Goal: Check status: Check status

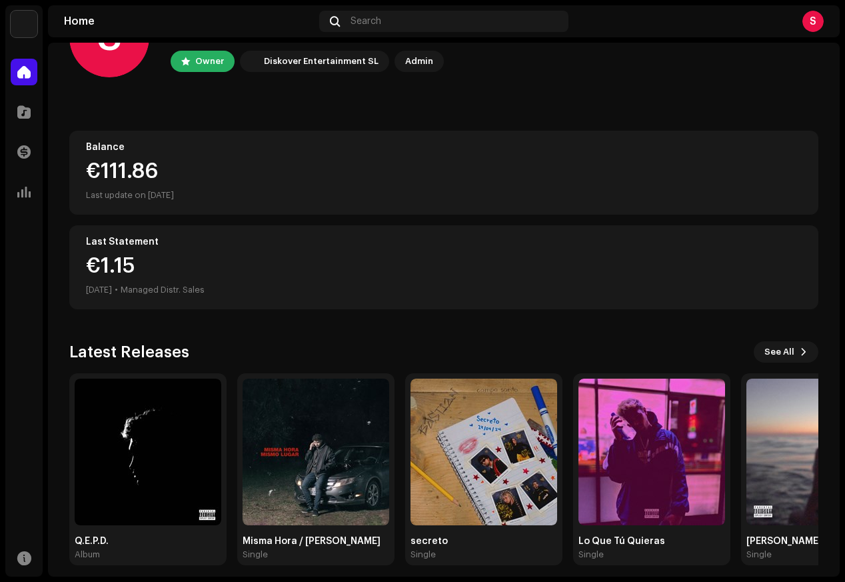
scroll to position [77, 0]
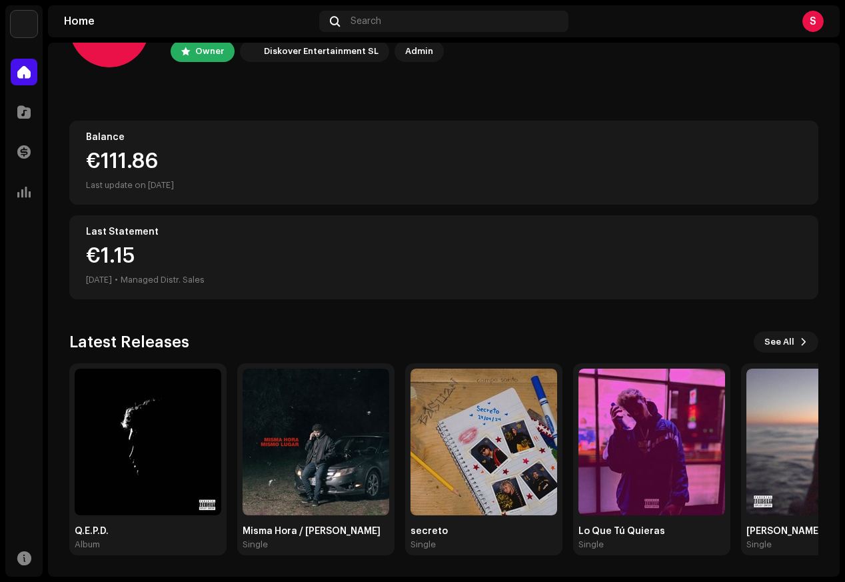
click at [418, 327] on div "S Hi, [PERSON_NAME] Owner Diskover Entertainment SL Admin Balance €111.86 Last …" at bounding box center [443, 271] width 749 height 610
click at [323, 508] on img at bounding box center [316, 441] width 147 height 147
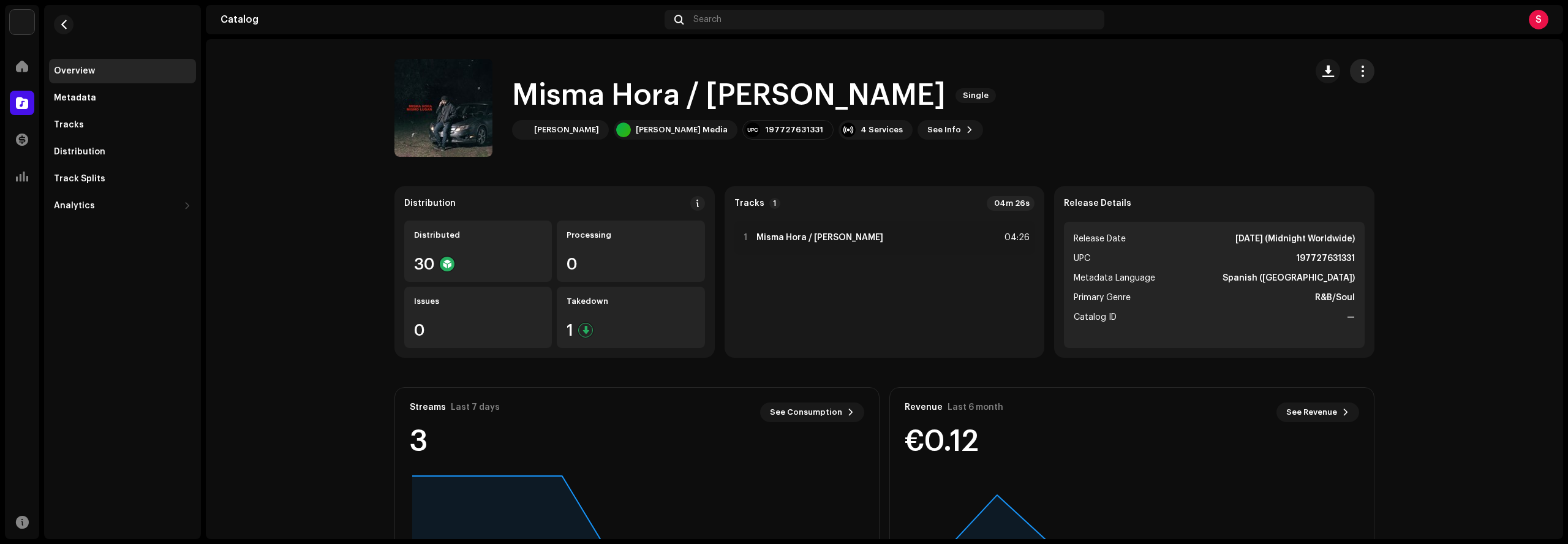
click at [776, 75] on span "button" at bounding box center [1362, 71] width 12 height 10
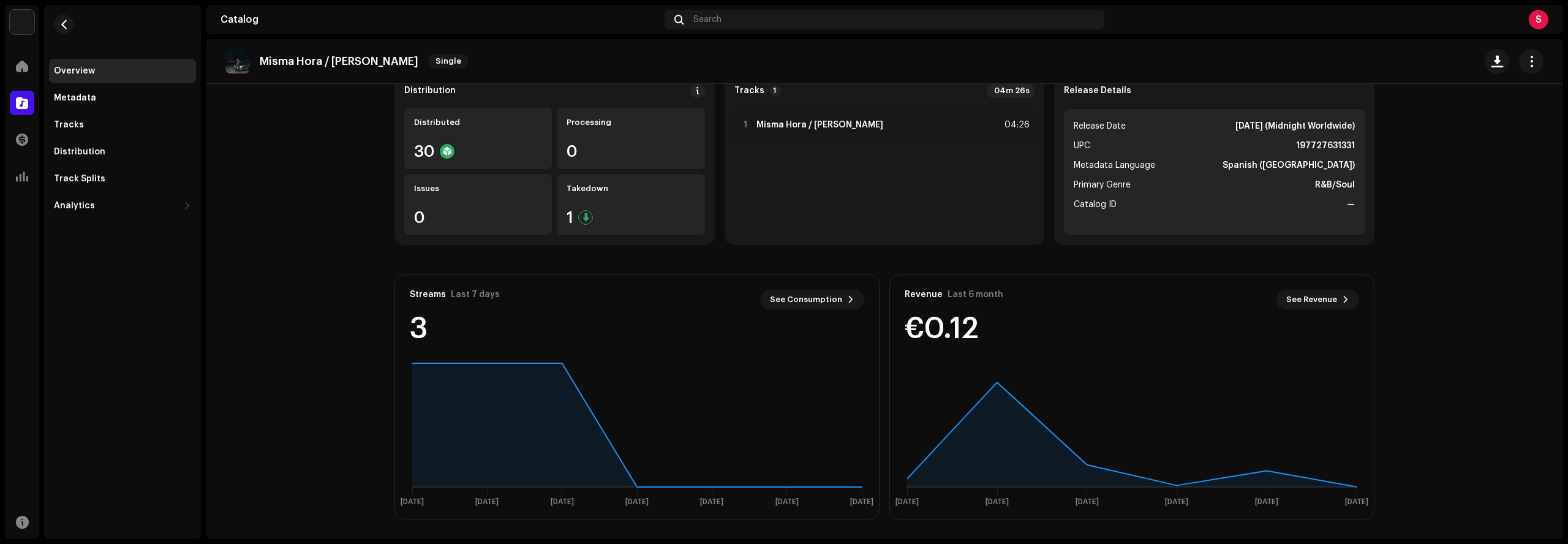
click at [776, 250] on catalog-releases-details-overview "Misma Hora / [PERSON_NAME] Single Misma Hora / [PERSON_NAME] Single [PERSON_NAM…" at bounding box center [884, 232] width 1357 height 612
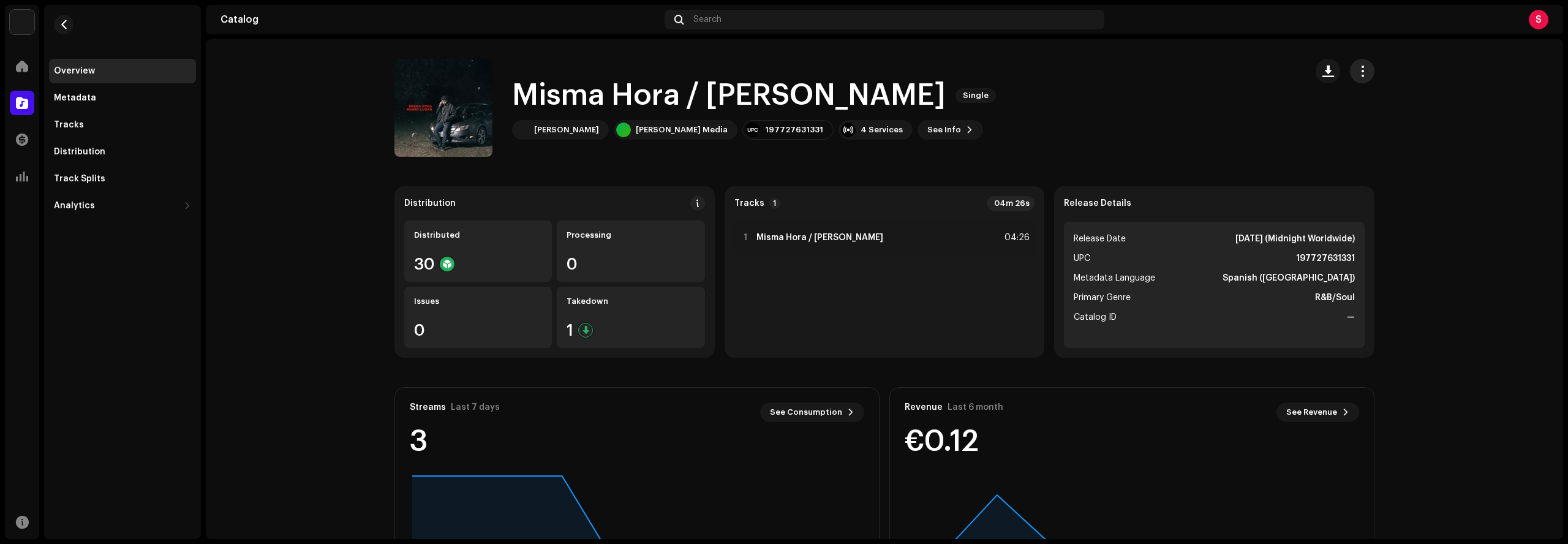
click at [776, 74] on span "button" at bounding box center [1362, 71] width 12 height 10
click at [776, 126] on span "Edit" at bounding box center [1365, 125] width 17 height 10
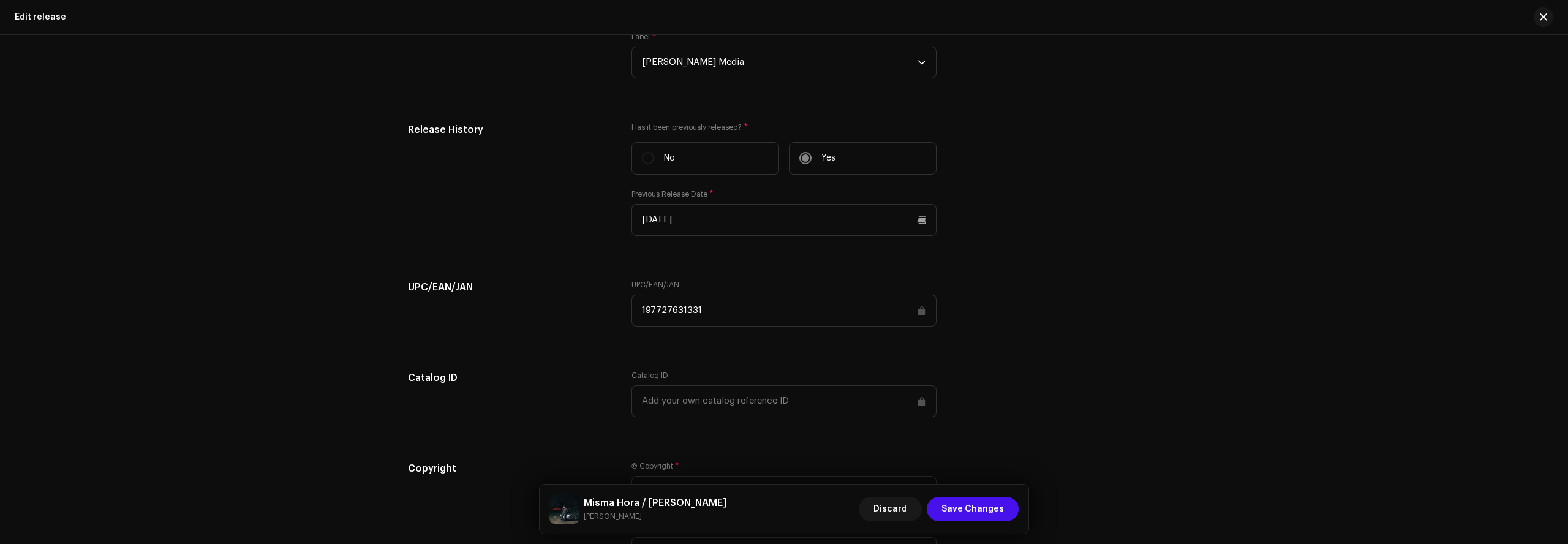
scroll to position [1881, 0]
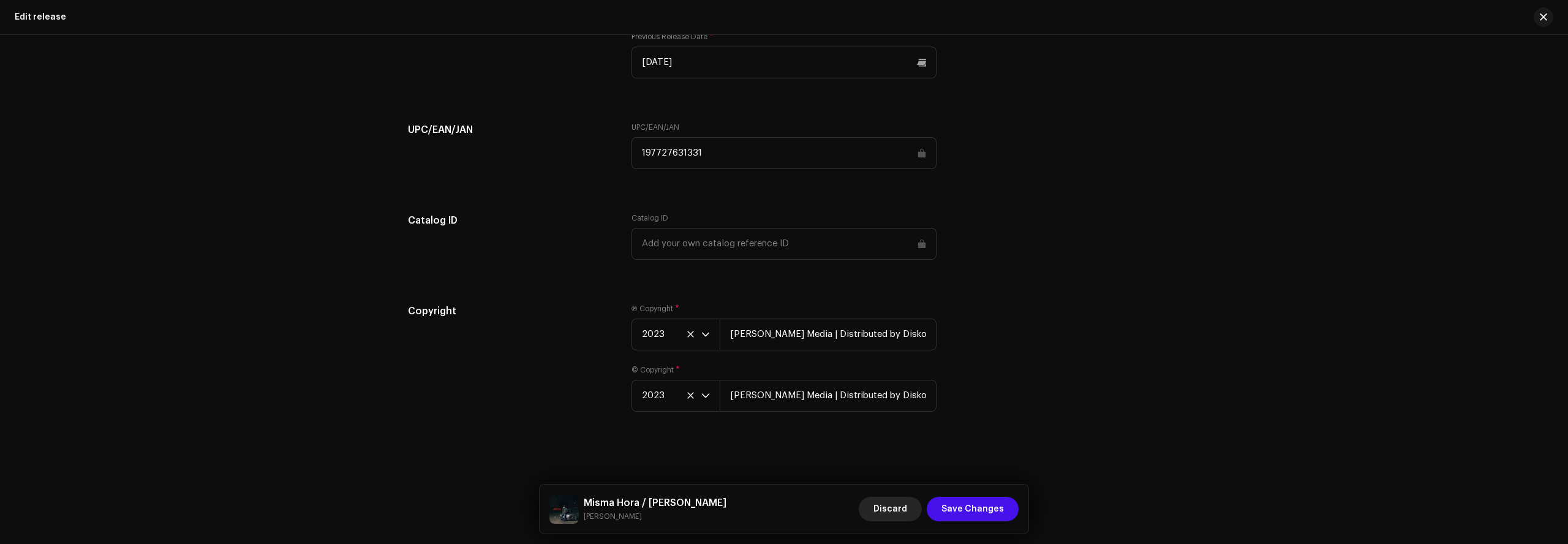
click at [776, 509] on span "Discard" at bounding box center [890, 508] width 34 height 25
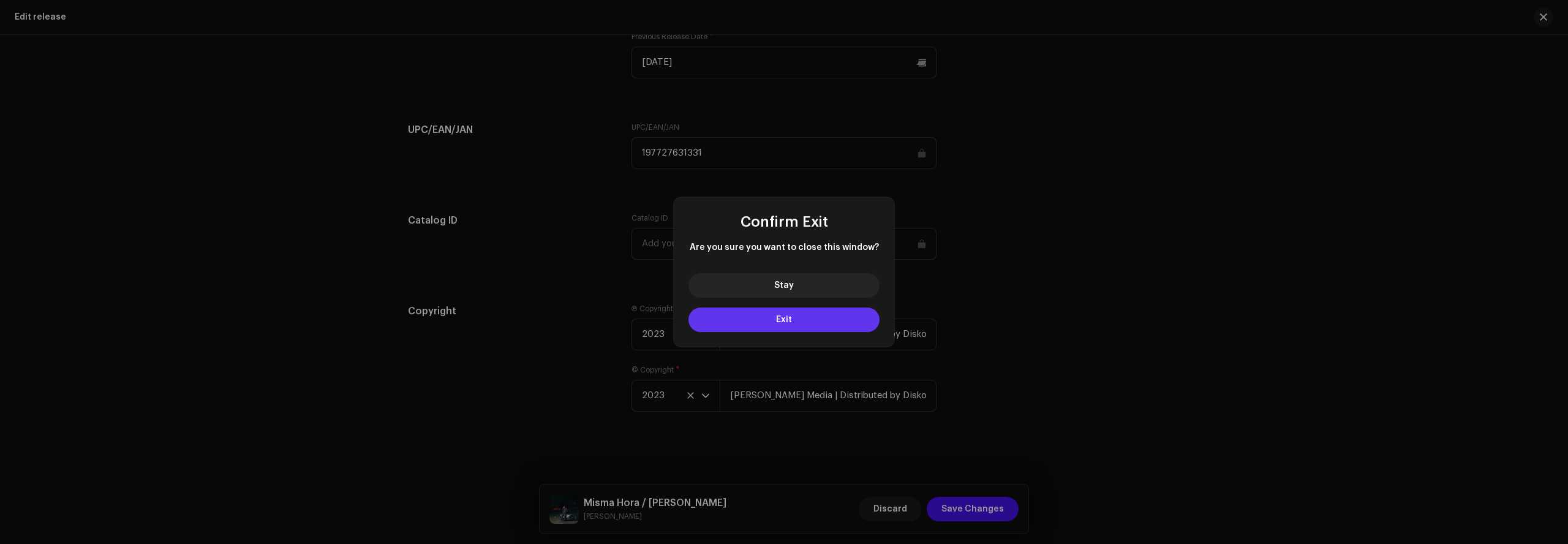
click at [776, 323] on button "Exit" at bounding box center [784, 319] width 191 height 25
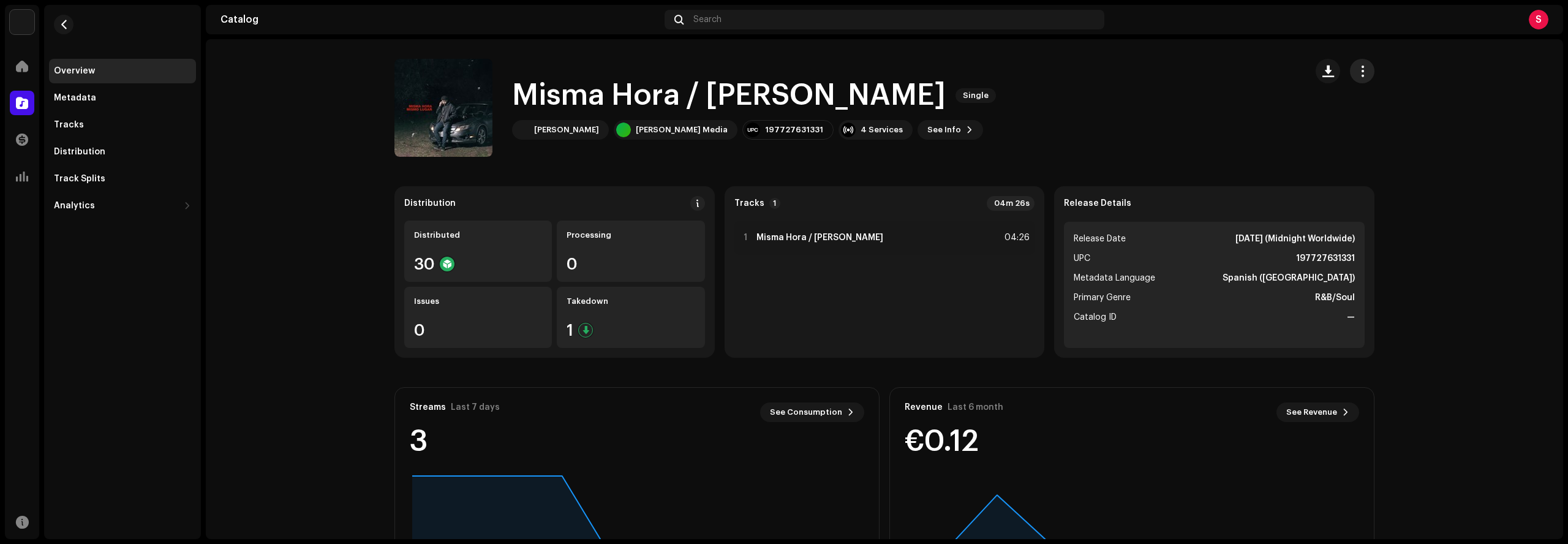
click at [776, 74] on button "button" at bounding box center [1361, 71] width 25 height 25
click at [776, 80] on re-o-release-hero "Misma Hora / [PERSON_NAME] Single Misma Hora / [PERSON_NAME] Single [PERSON_NAM…" at bounding box center [884, 108] width 1357 height 98
click at [23, 102] on span at bounding box center [21, 103] width 12 height 10
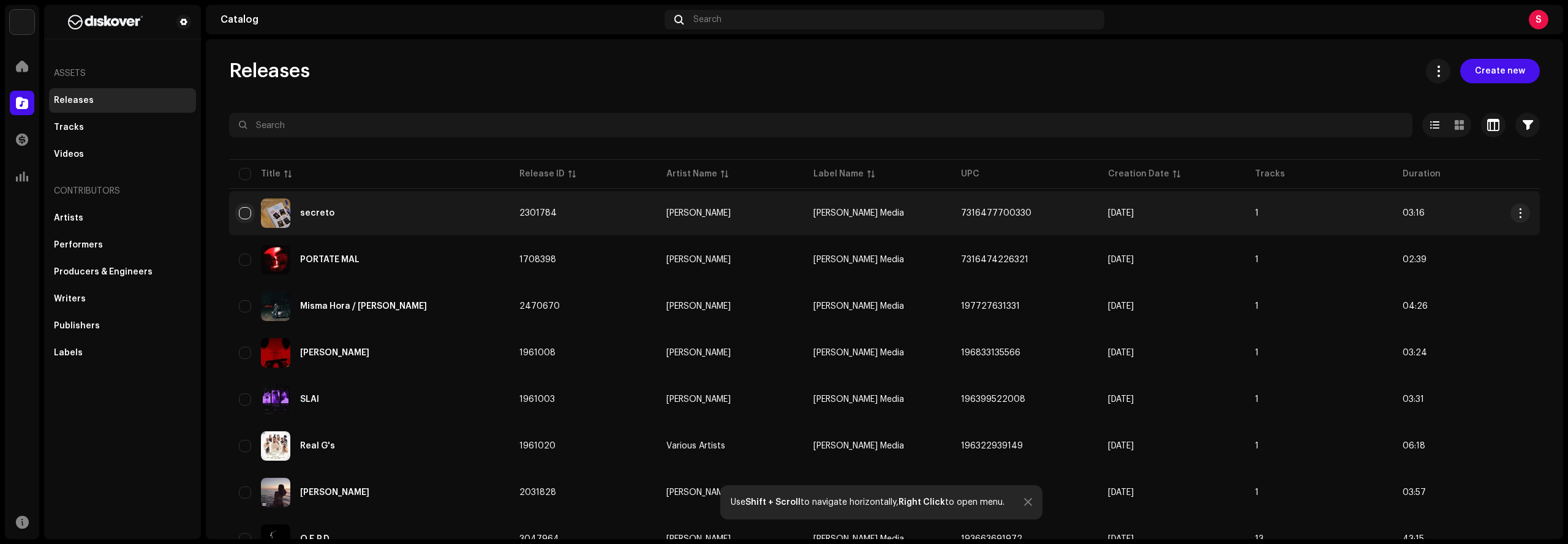
click at [241, 218] on input "checkbox" at bounding box center [244, 212] width 12 height 12
checkbox input "true"
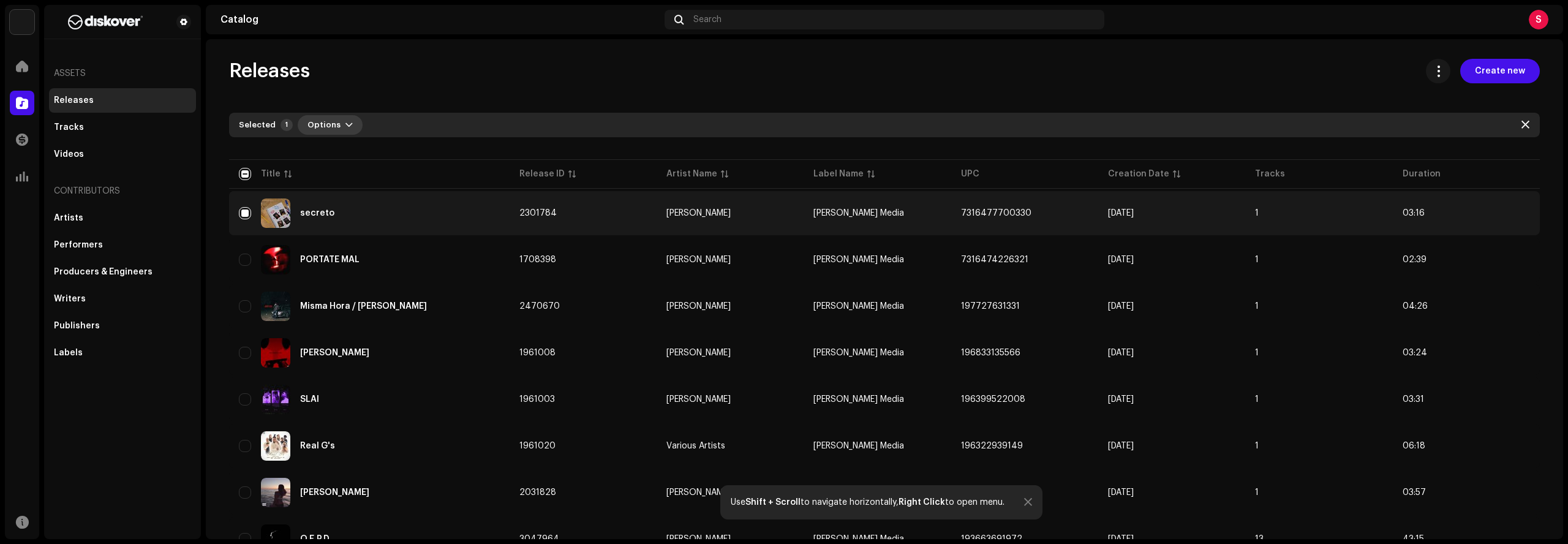
click at [331, 125] on button "Options" at bounding box center [330, 124] width 65 height 19
click at [334, 124] on button "Options" at bounding box center [330, 124] width 65 height 19
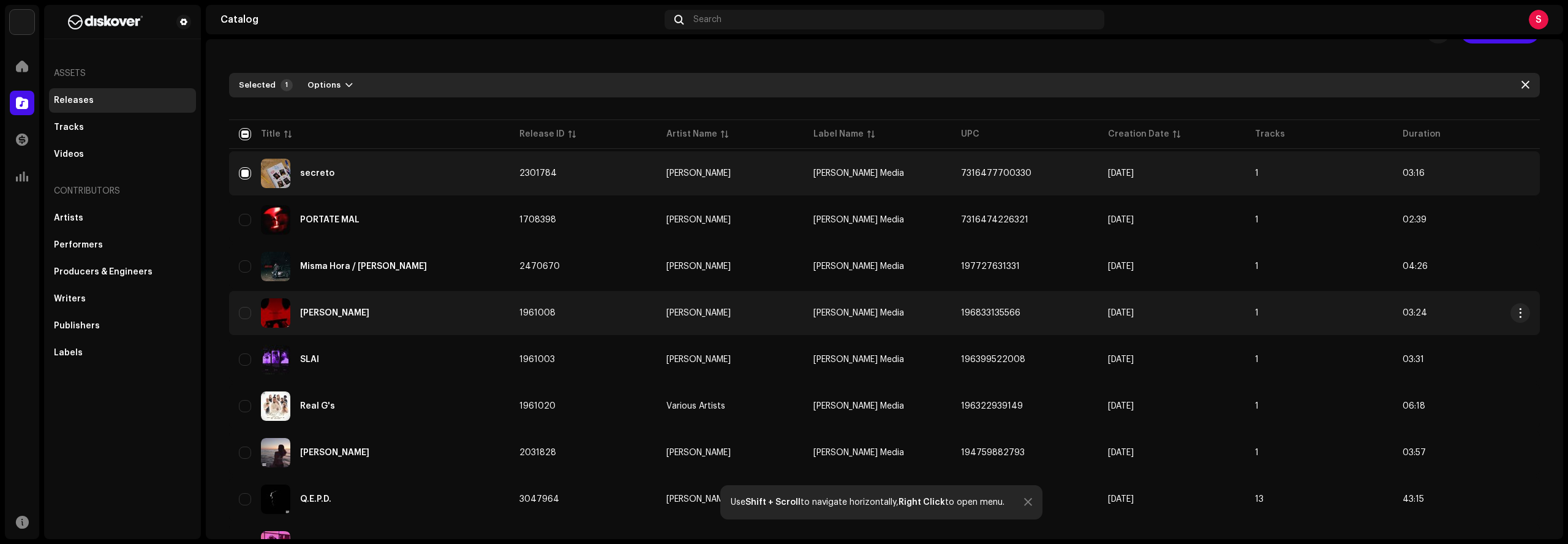
scroll to position [100, 0]
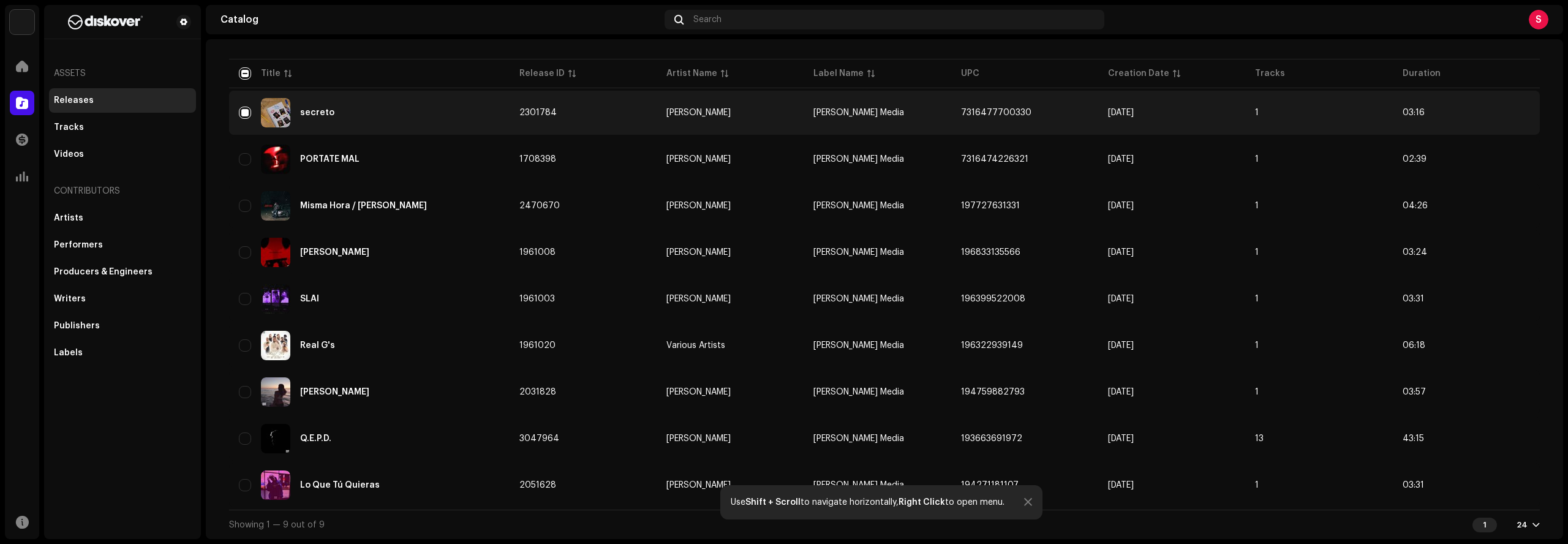
click at [776, 503] on div at bounding box center [1028, 502] width 8 height 10
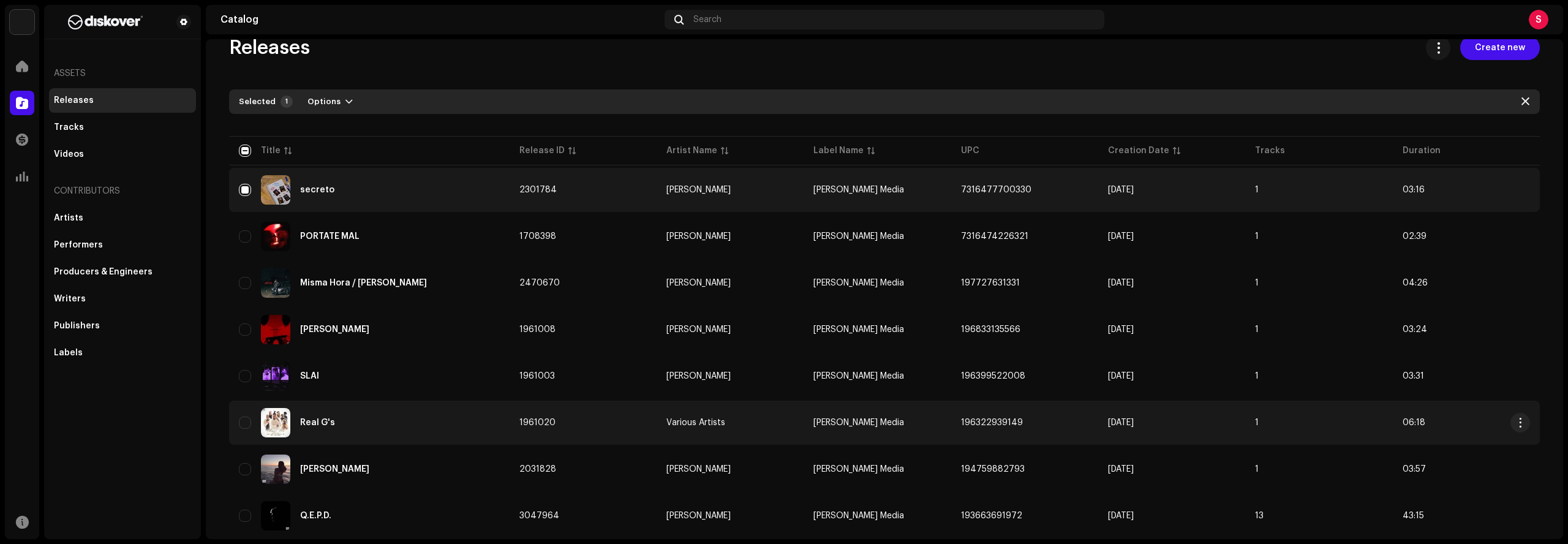
scroll to position [0, 0]
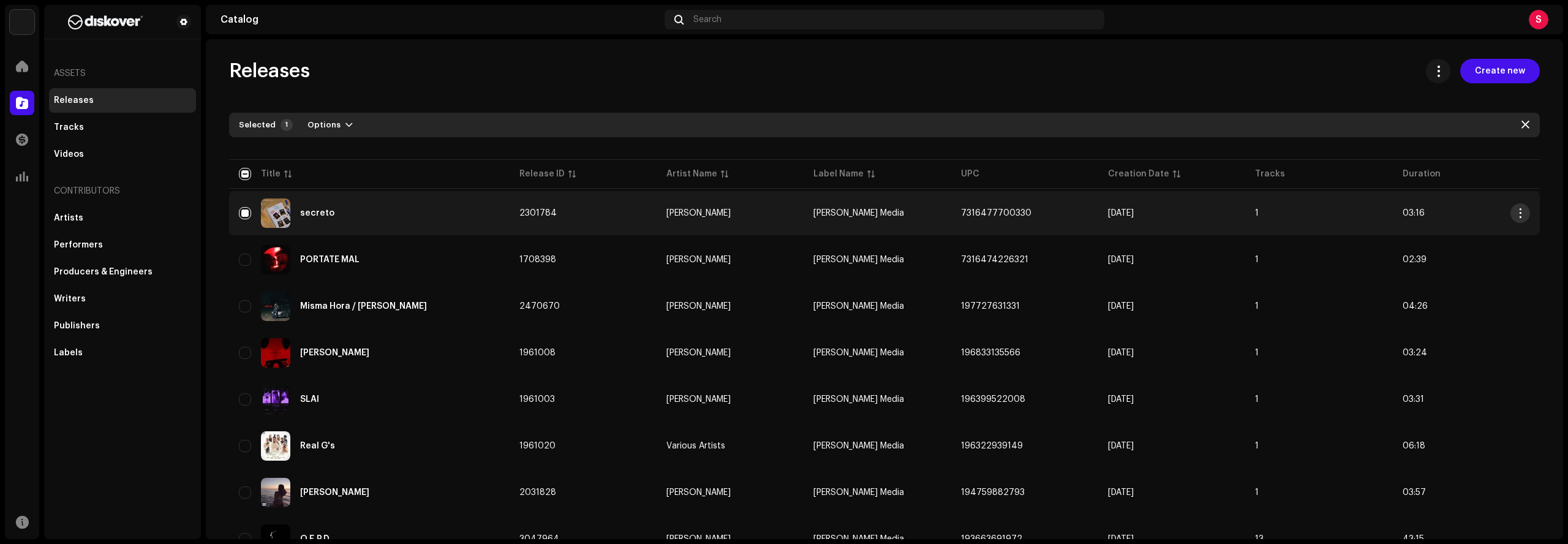
click at [776, 213] on span "button" at bounding box center [1520, 213] width 9 height 10
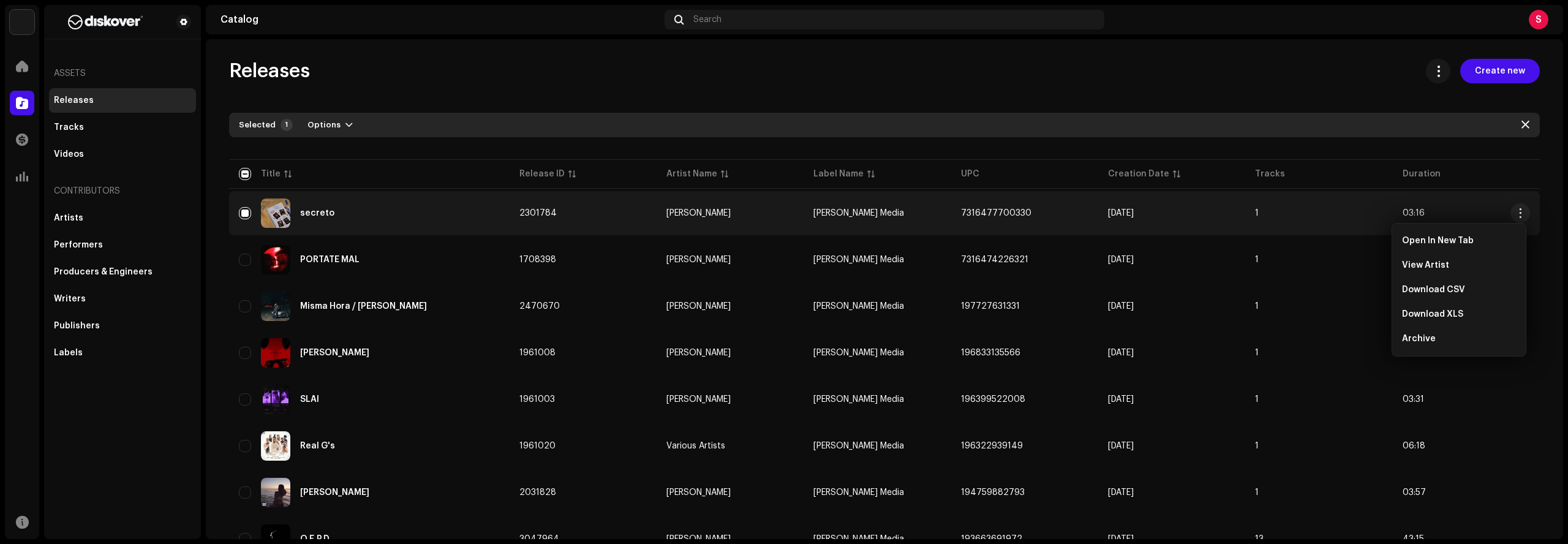
click at [776, 70] on div "Releases Create new" at bounding box center [884, 71] width 1311 height 25
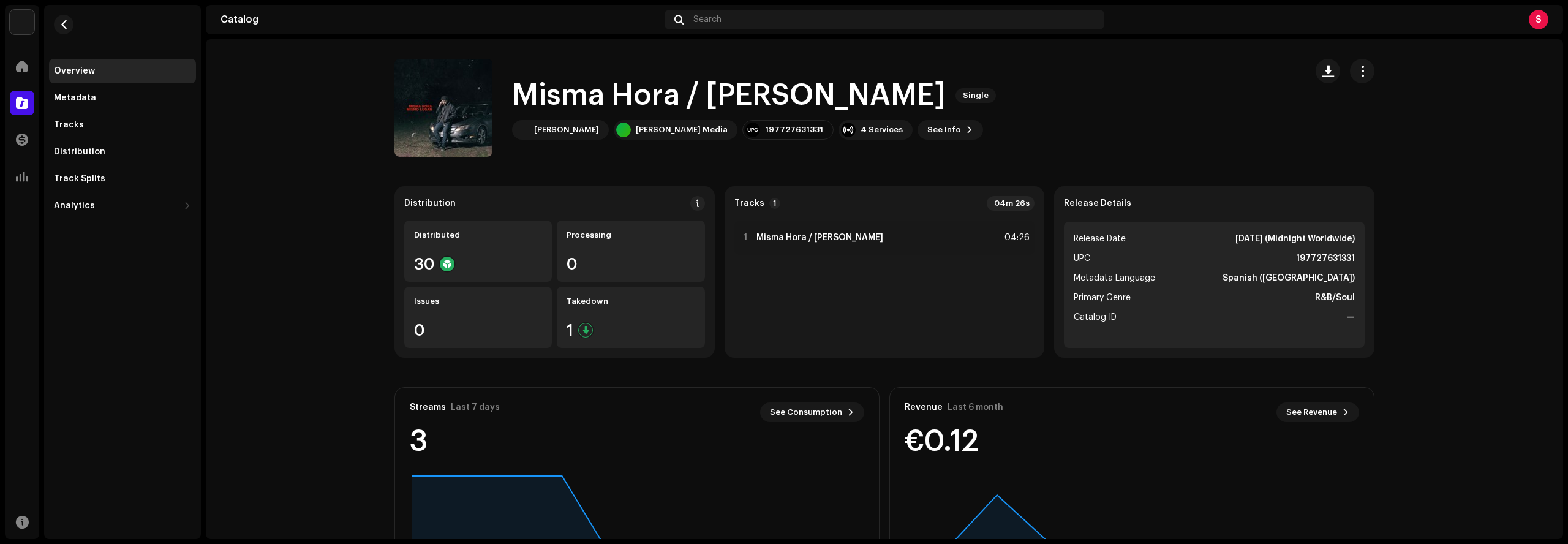
click at [294, 115] on re-o-release-hero "Misma Hora / [PERSON_NAME] Single Misma Hora / [PERSON_NAME] Single [PERSON_NAM…" at bounding box center [884, 108] width 1357 height 98
click at [63, 25] on span "button" at bounding box center [64, 24] width 9 height 10
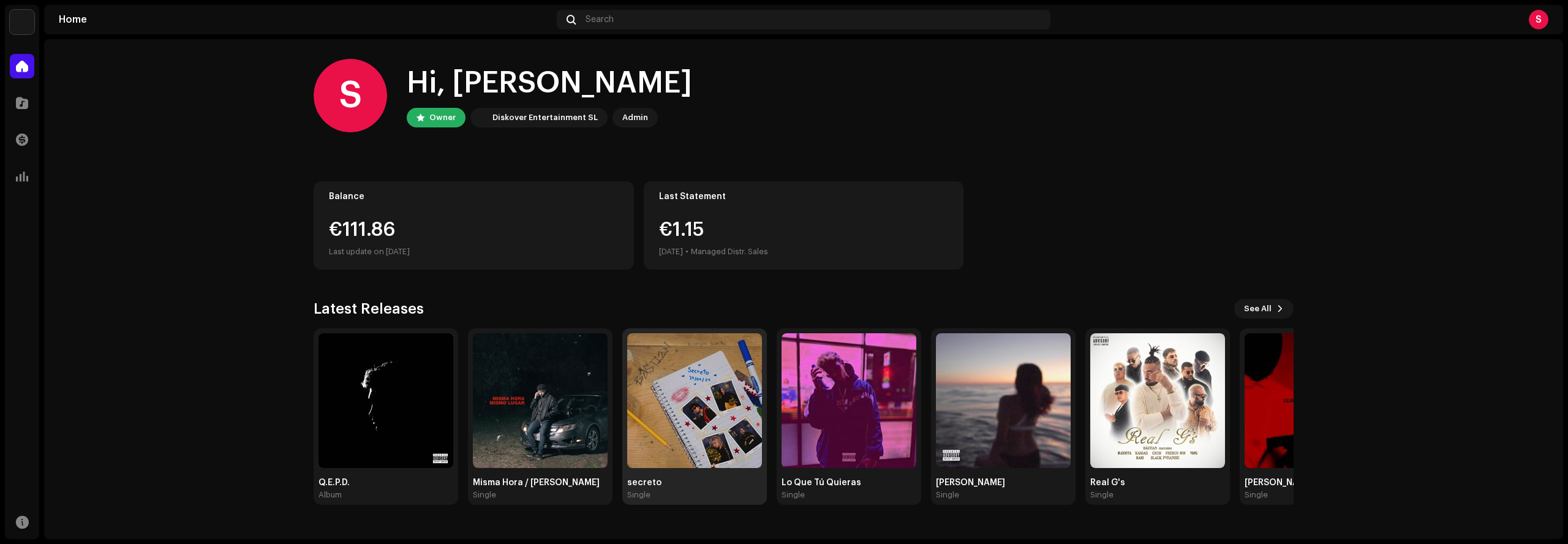
click at [701, 417] on img at bounding box center [694, 400] width 135 height 135
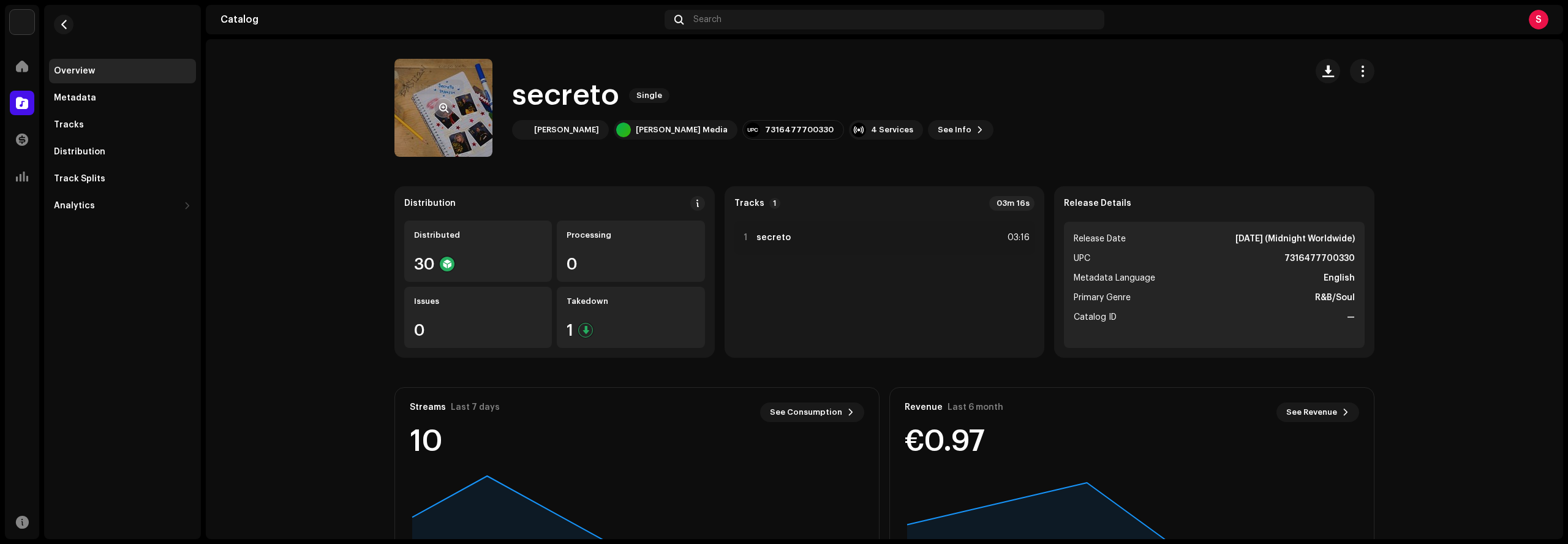
click at [439, 106] on span "button" at bounding box center [444, 108] width 9 height 10
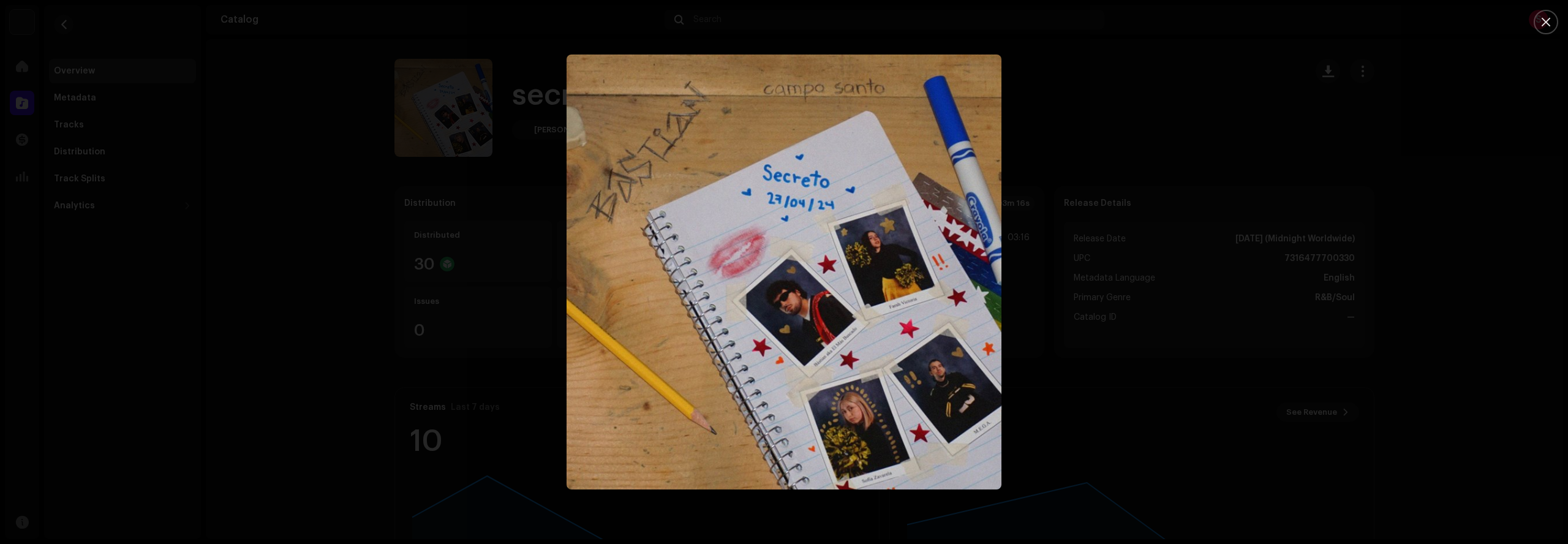
click at [776, 115] on div at bounding box center [784, 272] width 1568 height 544
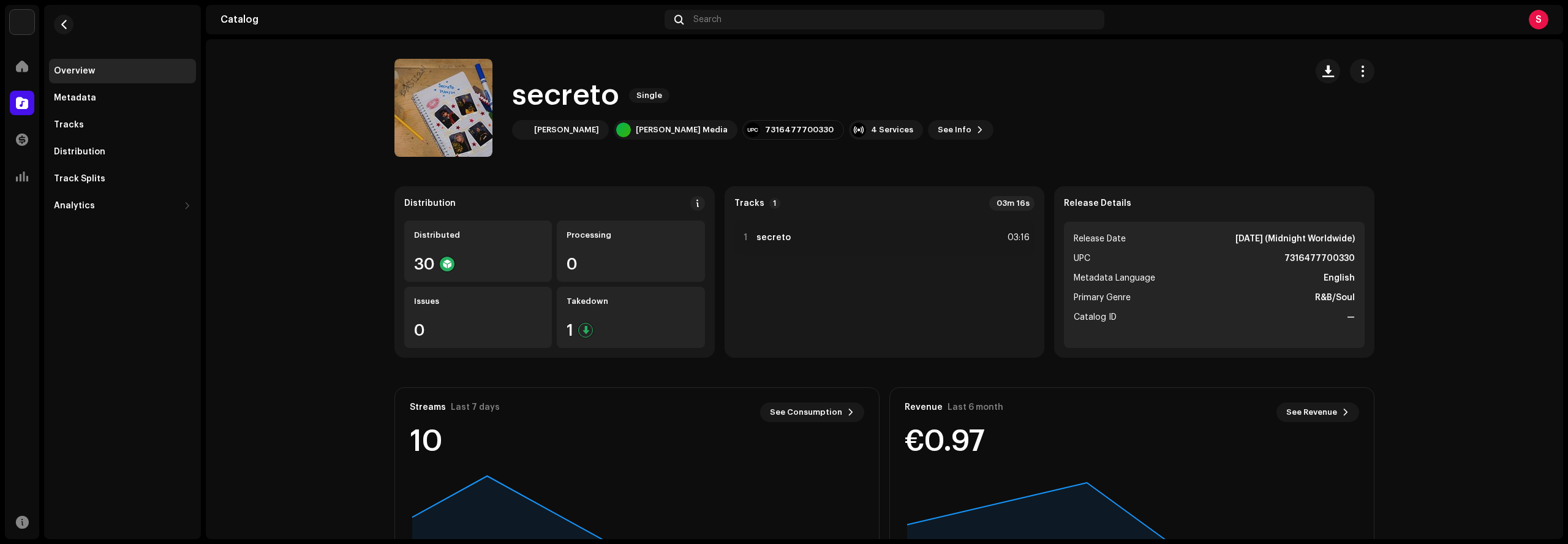
scroll to position [113, 0]
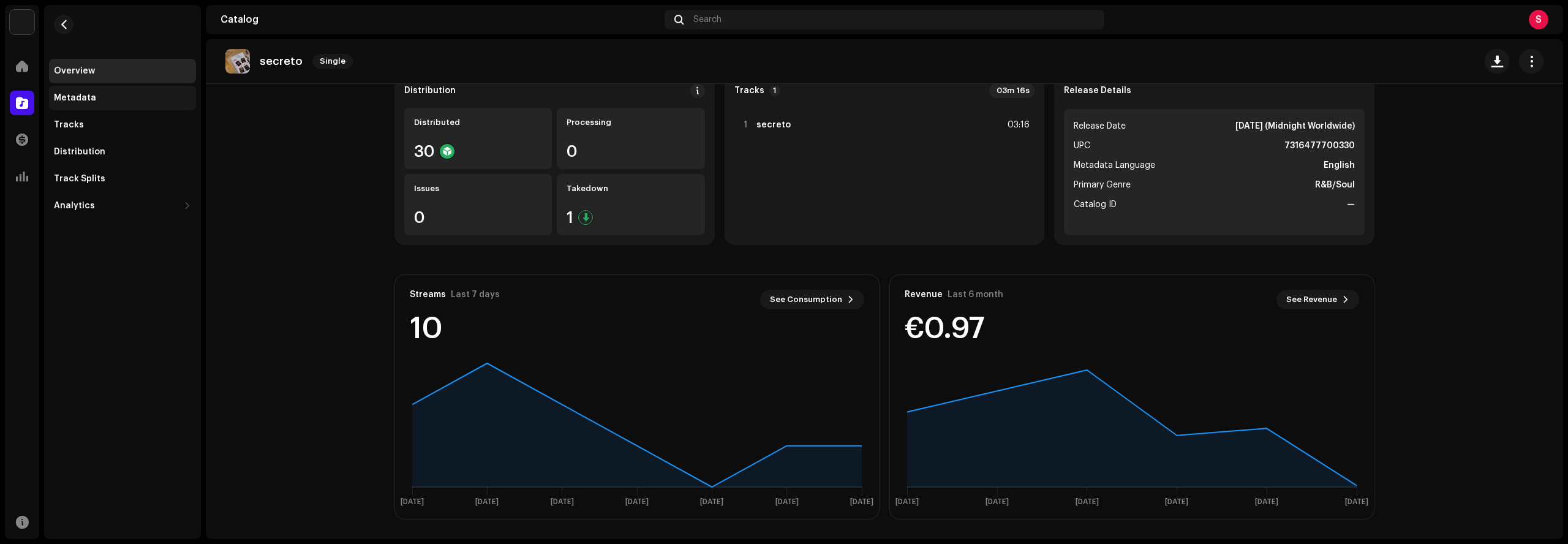
click at [134, 103] on div "Metadata" at bounding box center [122, 97] width 147 height 25
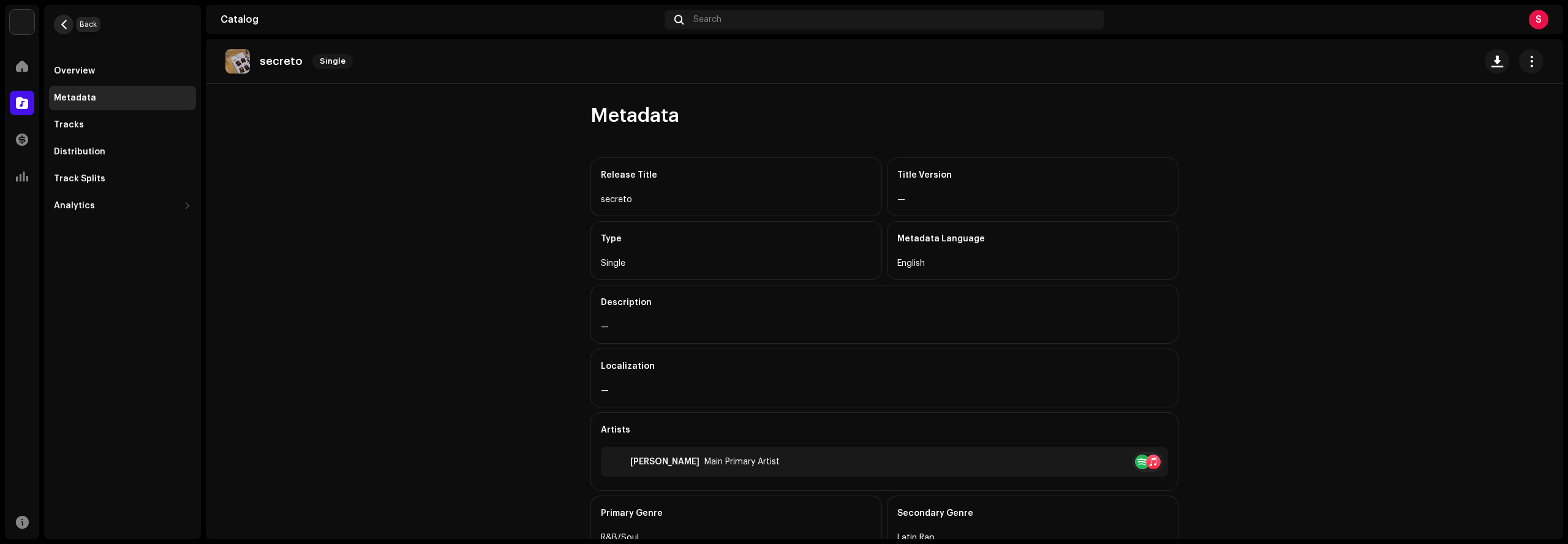
click at [67, 27] on span "button" at bounding box center [64, 24] width 9 height 10
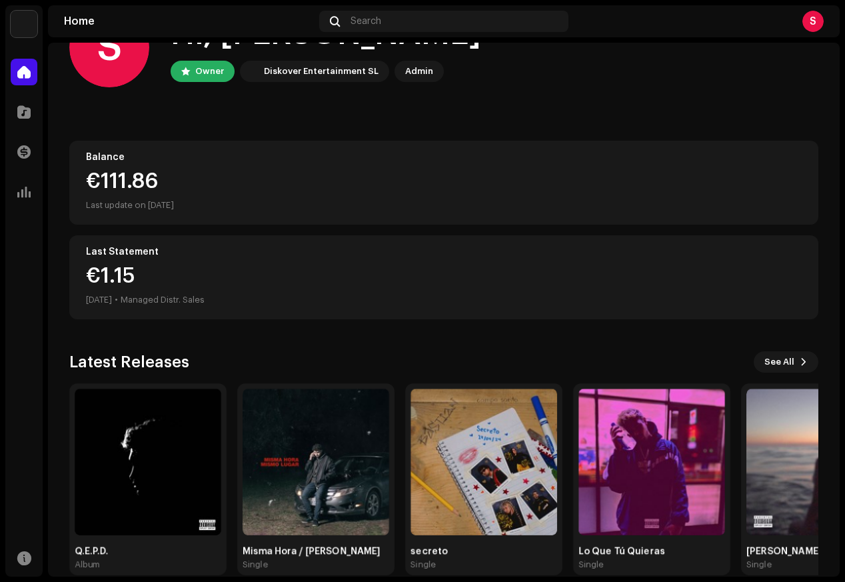
scroll to position [77, 0]
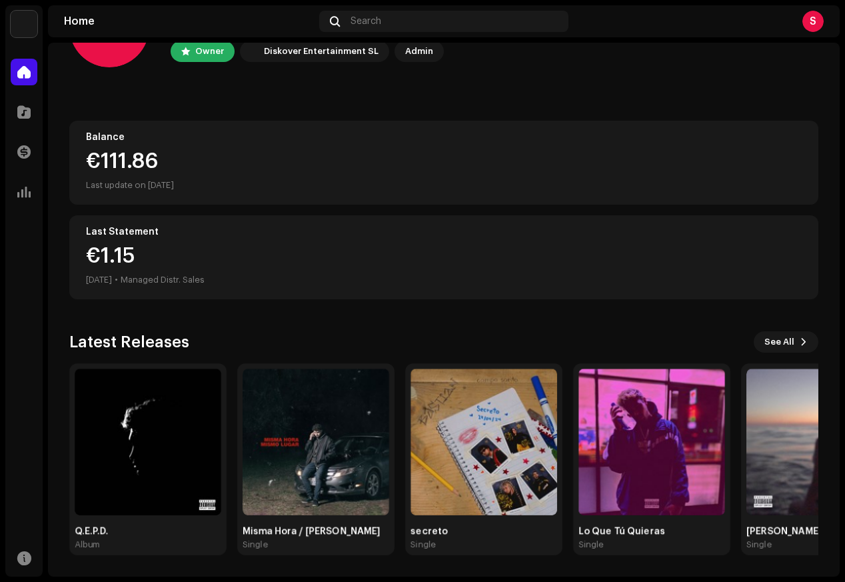
click at [492, 121] on div "Balance €111.86 Last update on [DATE]" at bounding box center [443, 163] width 749 height 84
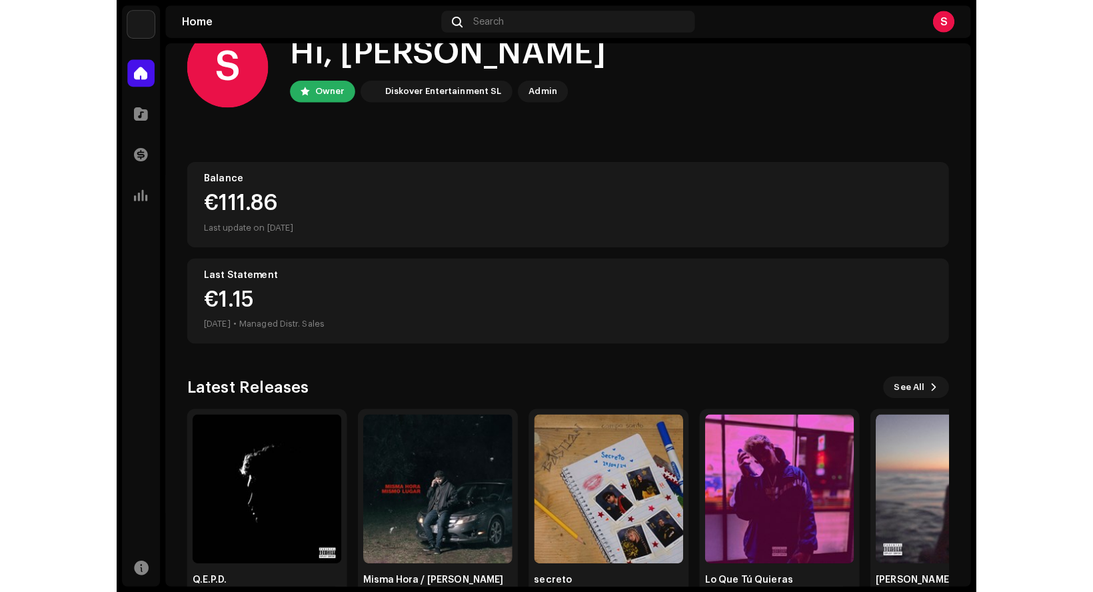
scroll to position [0, 0]
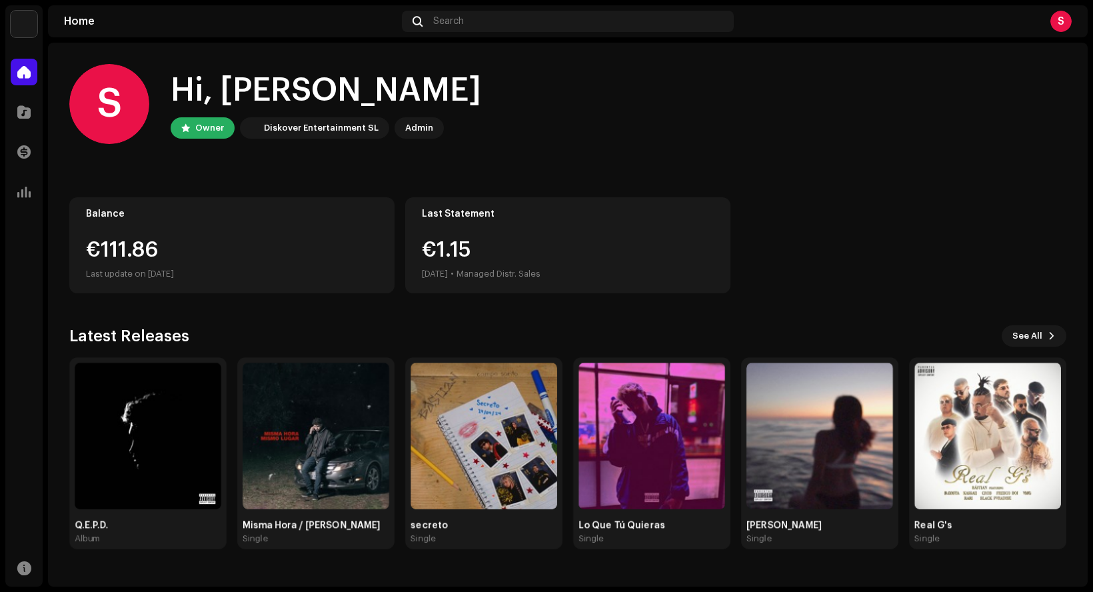
click at [844, 17] on div "S" at bounding box center [1060, 21] width 21 height 21
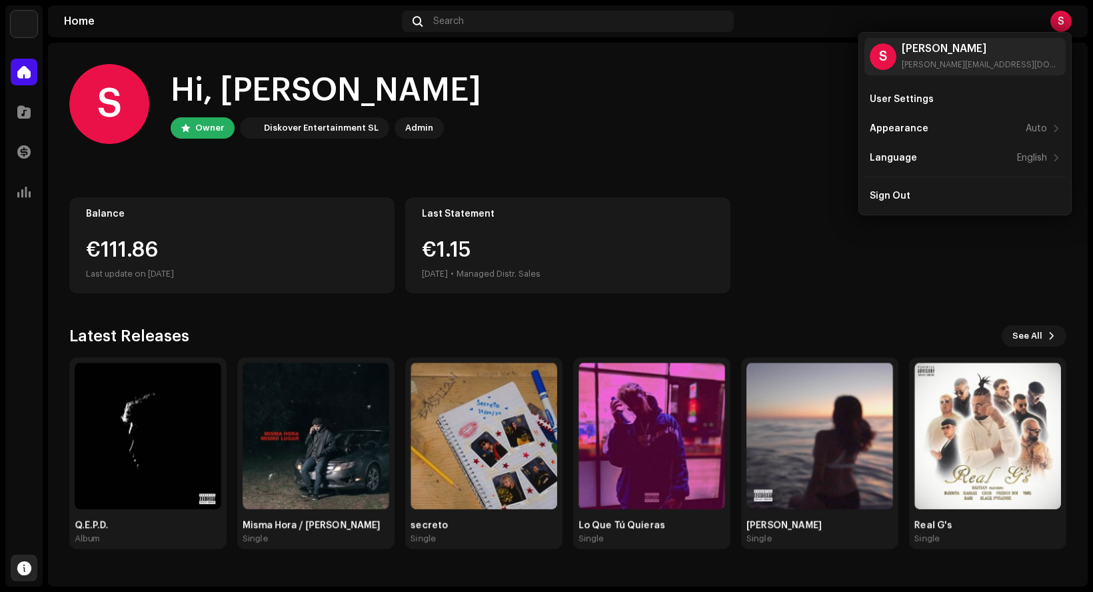
click at [26, 566] on span at bounding box center [24, 567] width 14 height 11
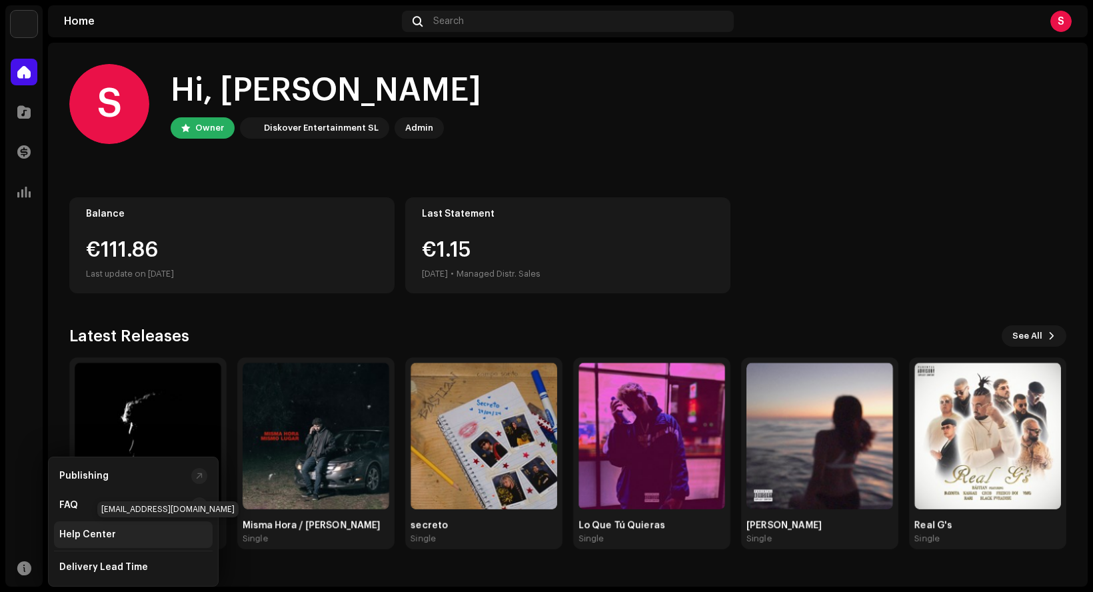
click at [95, 534] on div "Help Center" at bounding box center [87, 534] width 57 height 11
click at [844, 245] on div "Balance €111.86 Last update on [DATE] Last Statement €1.[DATE] • Managed Distr.…" at bounding box center [567, 245] width 997 height 96
click at [698, 156] on home-user "S Hi, [PERSON_NAME] Owner Diskover Entertainment SL Admin" at bounding box center [567, 114] width 997 height 101
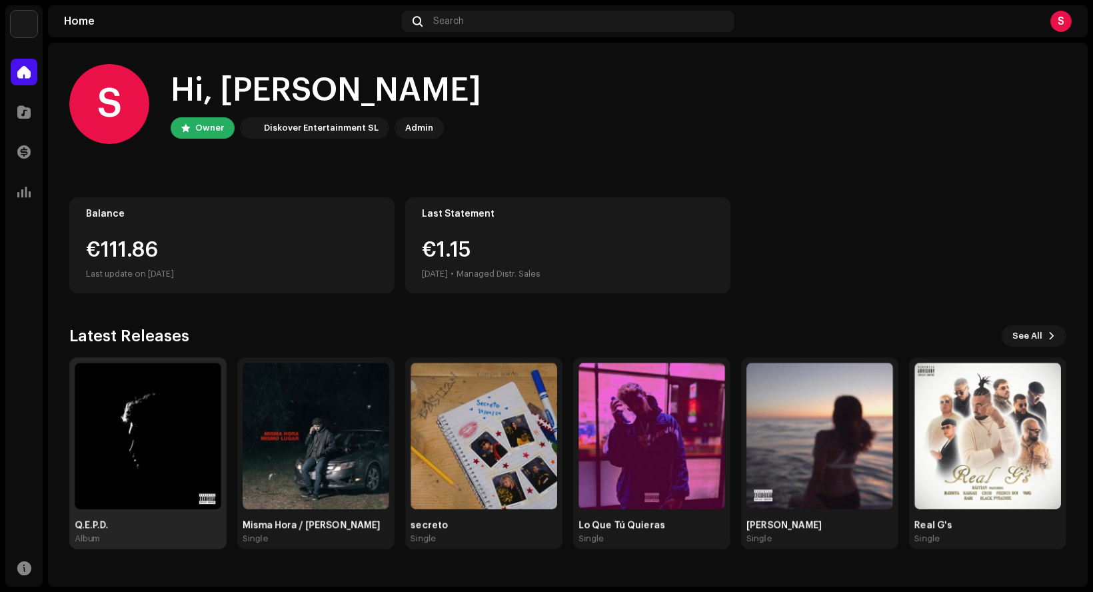
click at [184, 418] on img at bounding box center [148, 435] width 147 height 147
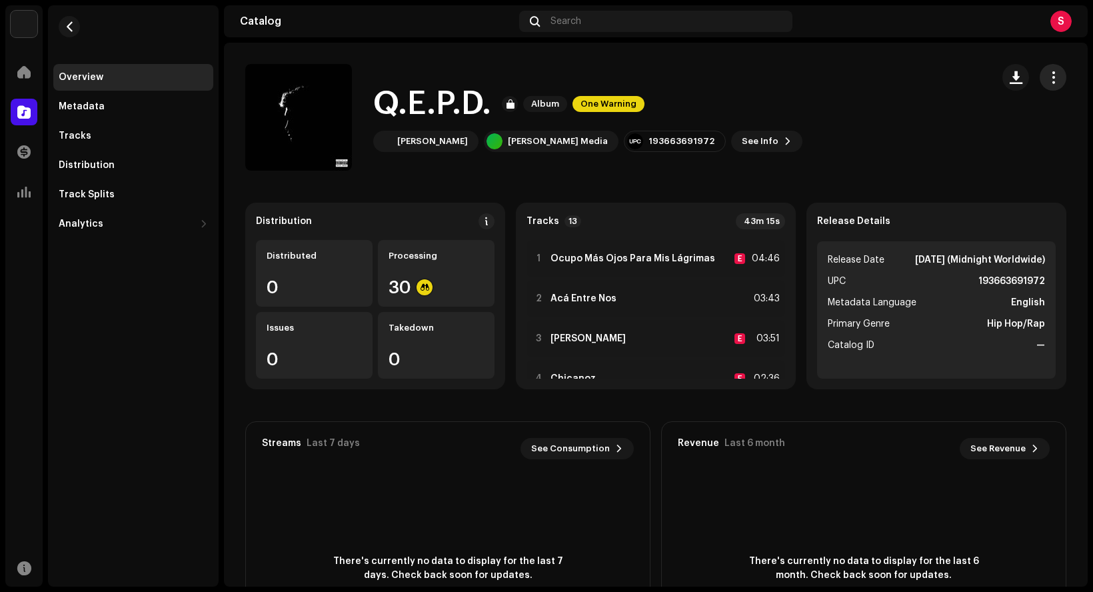
click at [844, 83] on span "button" at bounding box center [1053, 77] width 13 height 11
click at [844, 81] on span "button" at bounding box center [1053, 77] width 13 height 11
click at [101, 322] on div "Overview Metadata Tracks Distribution Track Splits Analytics Consumption Engage…" at bounding box center [133, 295] width 171 height 581
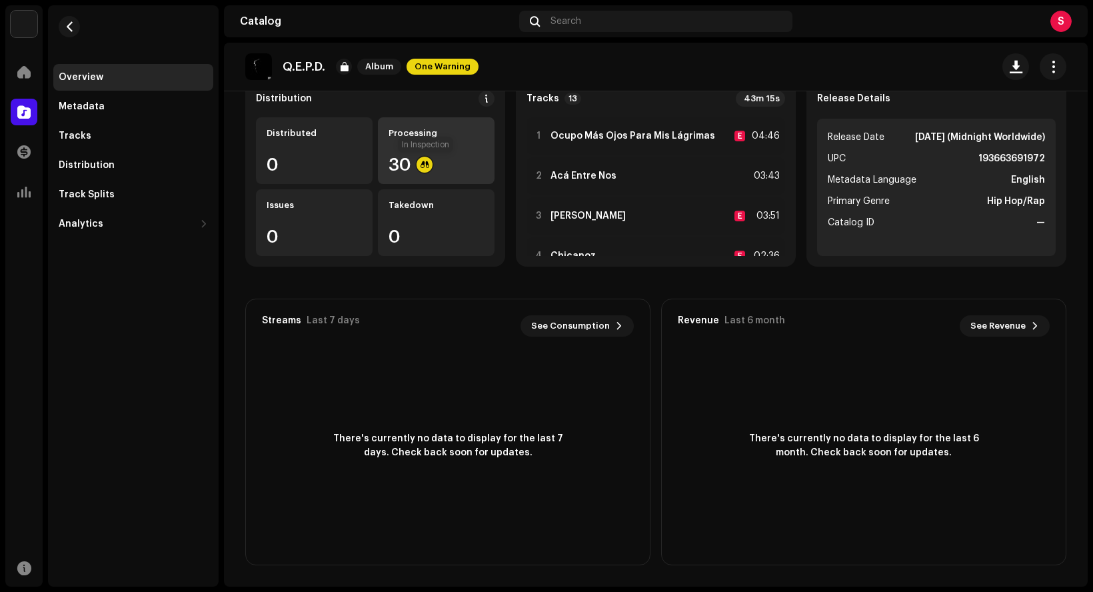
click at [423, 161] on div at bounding box center [424, 165] width 16 height 16
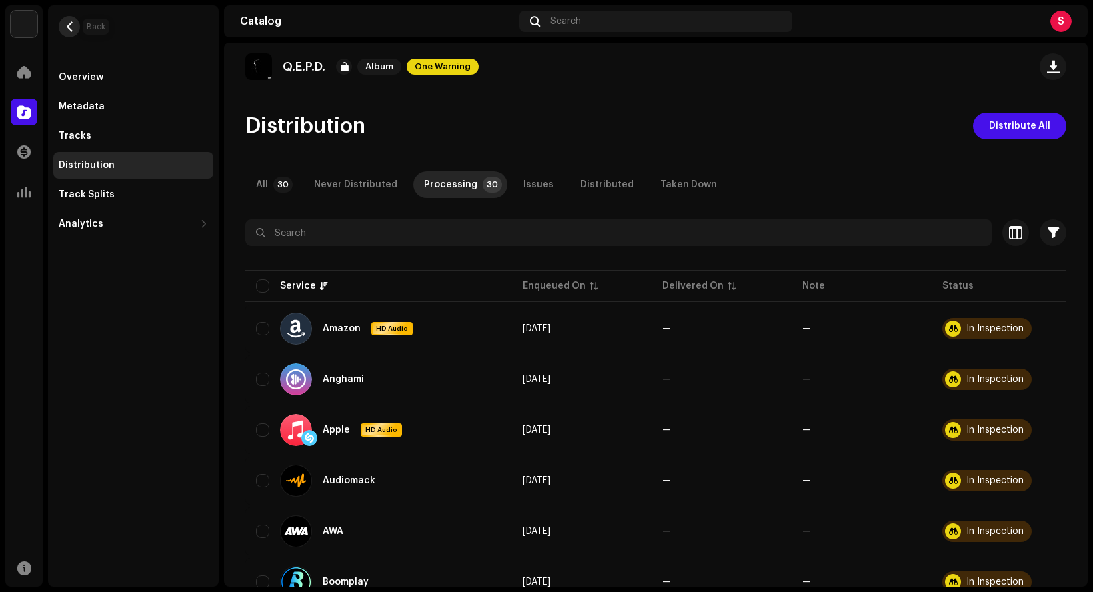
click at [65, 29] on span "button" at bounding box center [70, 26] width 10 height 11
